Goal: Task Accomplishment & Management: Use online tool/utility

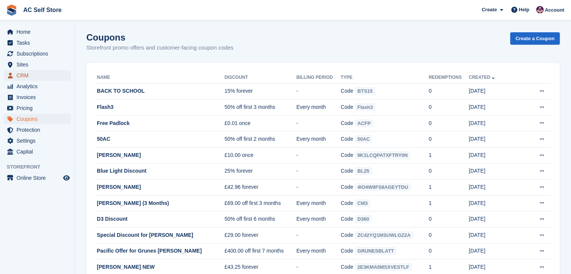
drag, startPoint x: 0, startPoint y: 0, endPoint x: 35, endPoint y: 73, distance: 80.6
click at [35, 73] on span "CRM" at bounding box center [39, 75] width 45 height 11
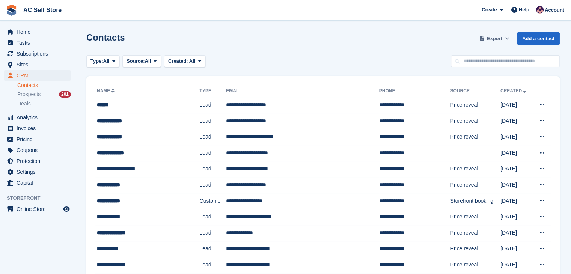
click at [501, 38] on span "Export" at bounding box center [494, 39] width 15 height 8
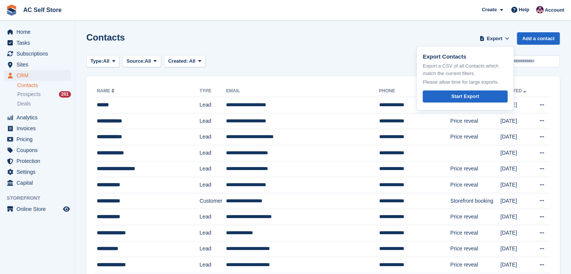
drag, startPoint x: 360, startPoint y: 39, endPoint x: 358, endPoint y: 43, distance: 4.9
click at [360, 39] on div "Contacts Export Export Contacts Export a CSV of all Contacts which match the cu…" at bounding box center [322, 42] width 473 height 21
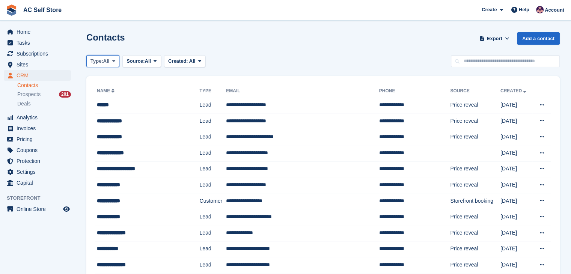
click at [110, 63] on span "All" at bounding box center [106, 61] width 6 height 8
click at [124, 106] on link "Customer" at bounding box center [122, 106] width 65 height 14
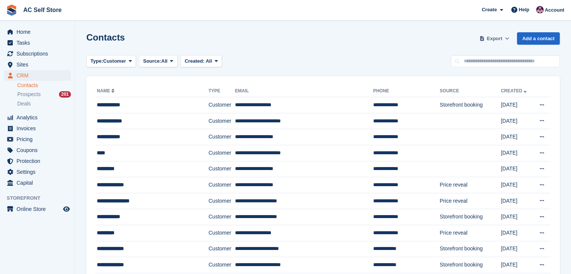
click at [488, 34] on button "Export" at bounding box center [494, 38] width 33 height 12
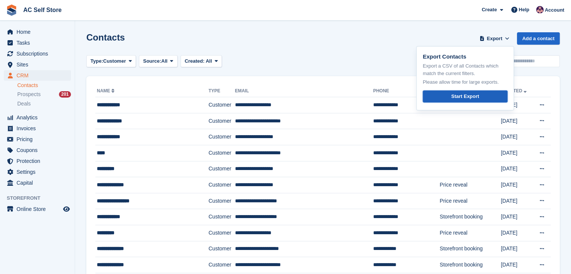
click at [473, 93] on div "Start Export" at bounding box center [465, 97] width 28 height 8
